Goal: Navigation & Orientation: Find specific page/section

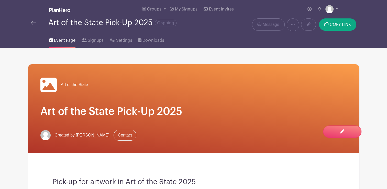
click at [34, 25] on link at bounding box center [33, 23] width 5 height 6
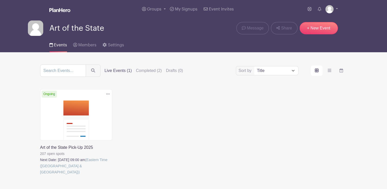
click at [40, 175] on link at bounding box center [40, 175] width 0 height 0
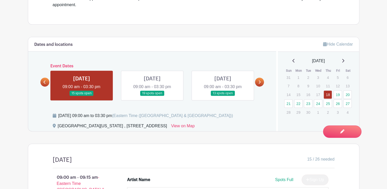
scroll to position [215, 0]
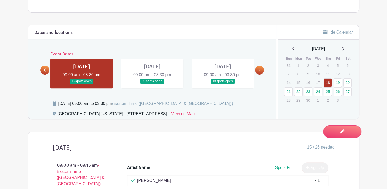
click at [257, 69] on link at bounding box center [259, 69] width 9 height 9
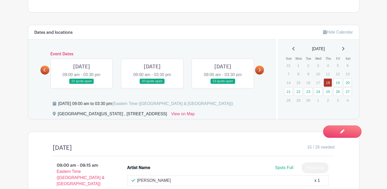
click at [258, 68] on link at bounding box center [259, 69] width 9 height 9
click at [258, 71] on link at bounding box center [259, 69] width 9 height 9
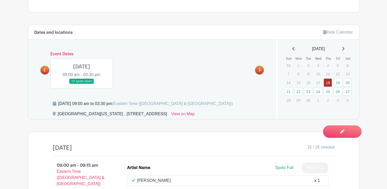
click at [48, 70] on link at bounding box center [44, 69] width 9 height 9
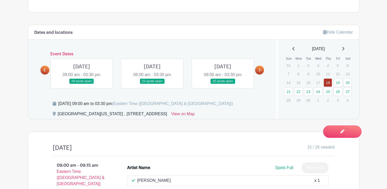
click at [47, 70] on link at bounding box center [44, 69] width 9 height 9
click at [46, 70] on icon at bounding box center [44, 70] width 2 height 4
